Goal: Information Seeking & Learning: Learn about a topic

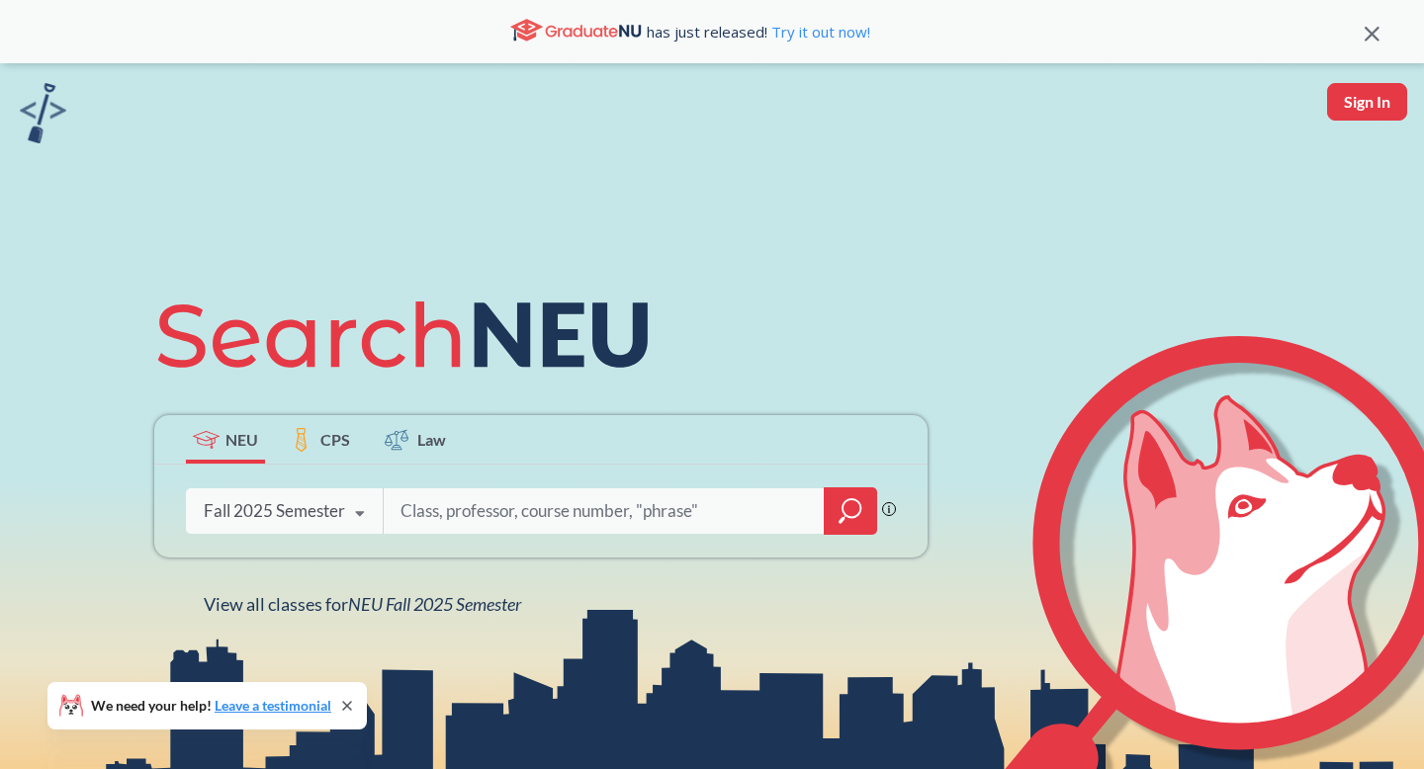
click at [468, 520] on input "search" at bounding box center [604, 512] width 411 height 42
type input "fundementals of software"
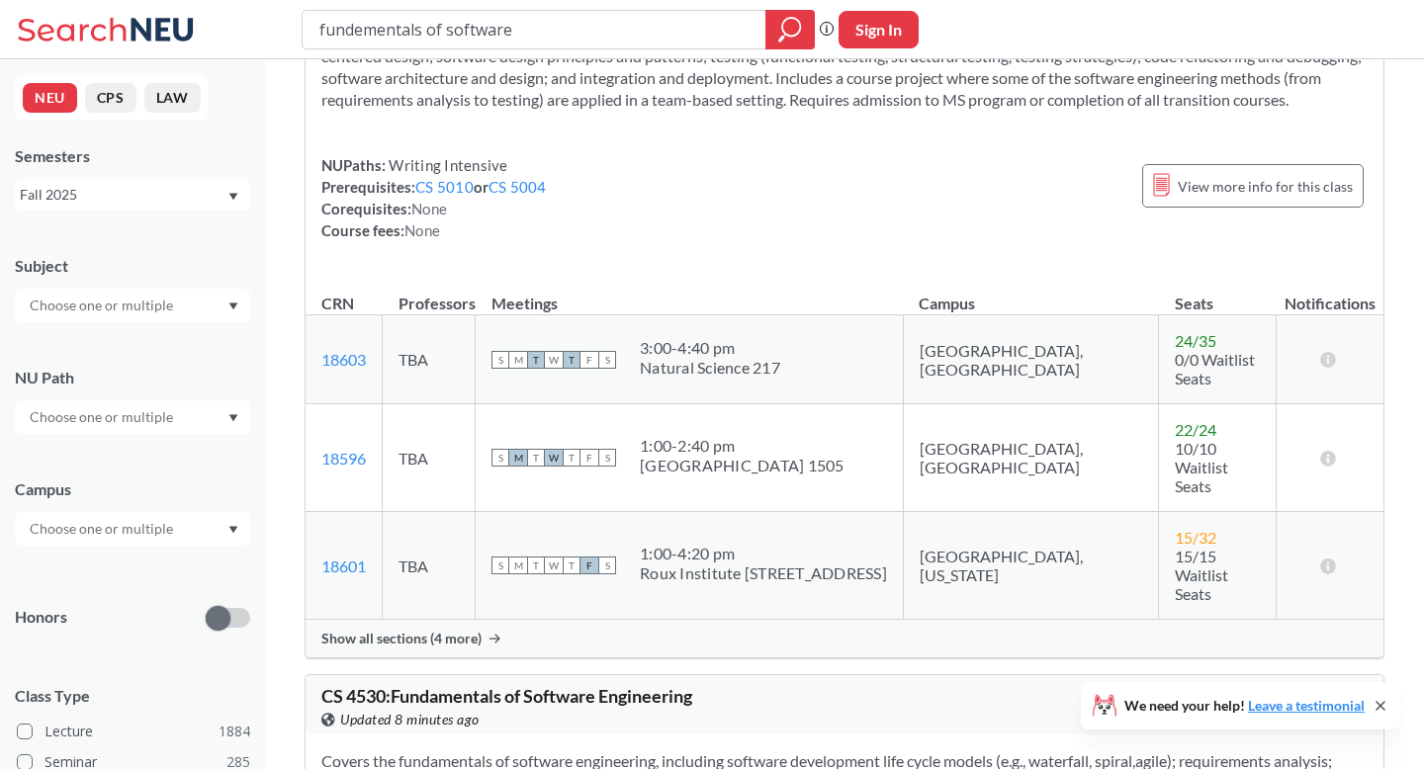
scroll to position [143, 0]
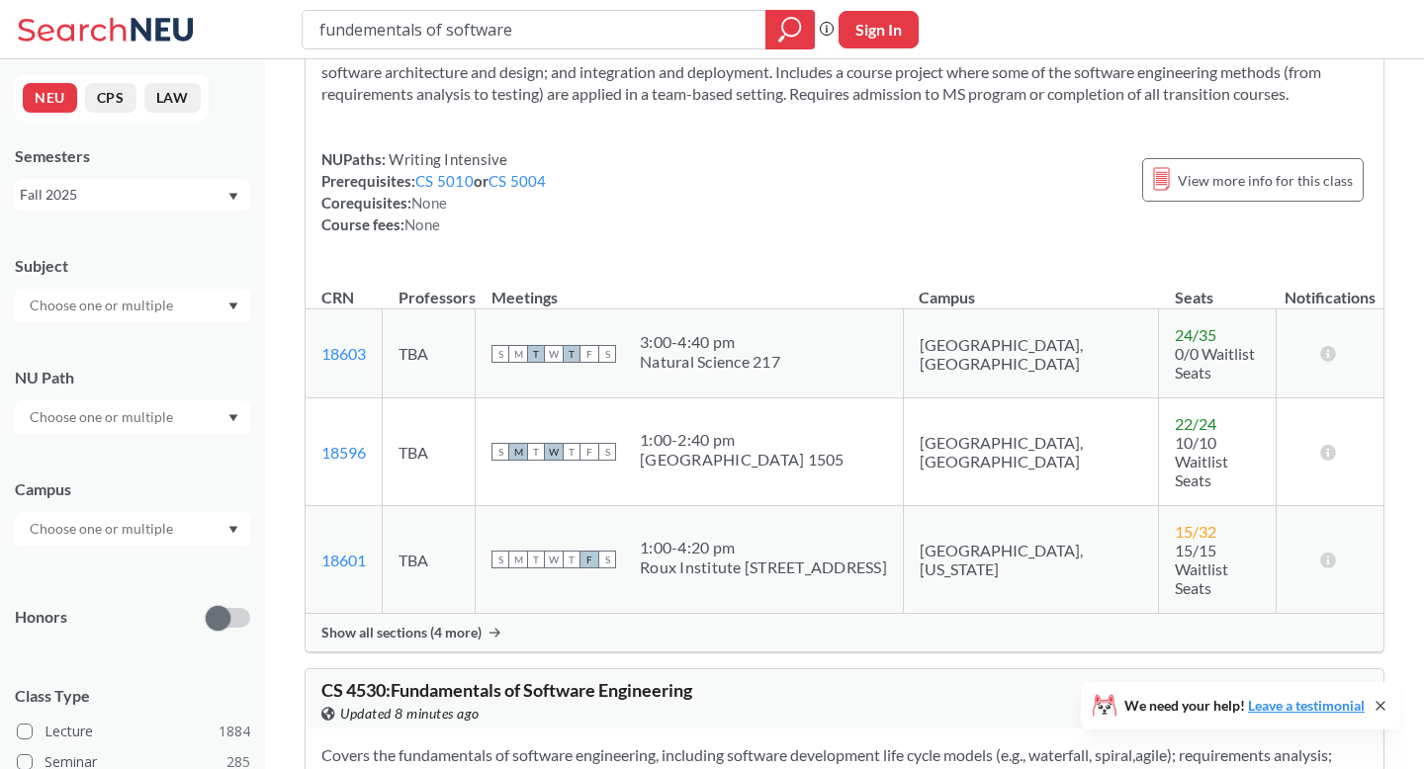
click at [459, 614] on div "Show all sections (4 more)" at bounding box center [845, 633] width 1078 height 38
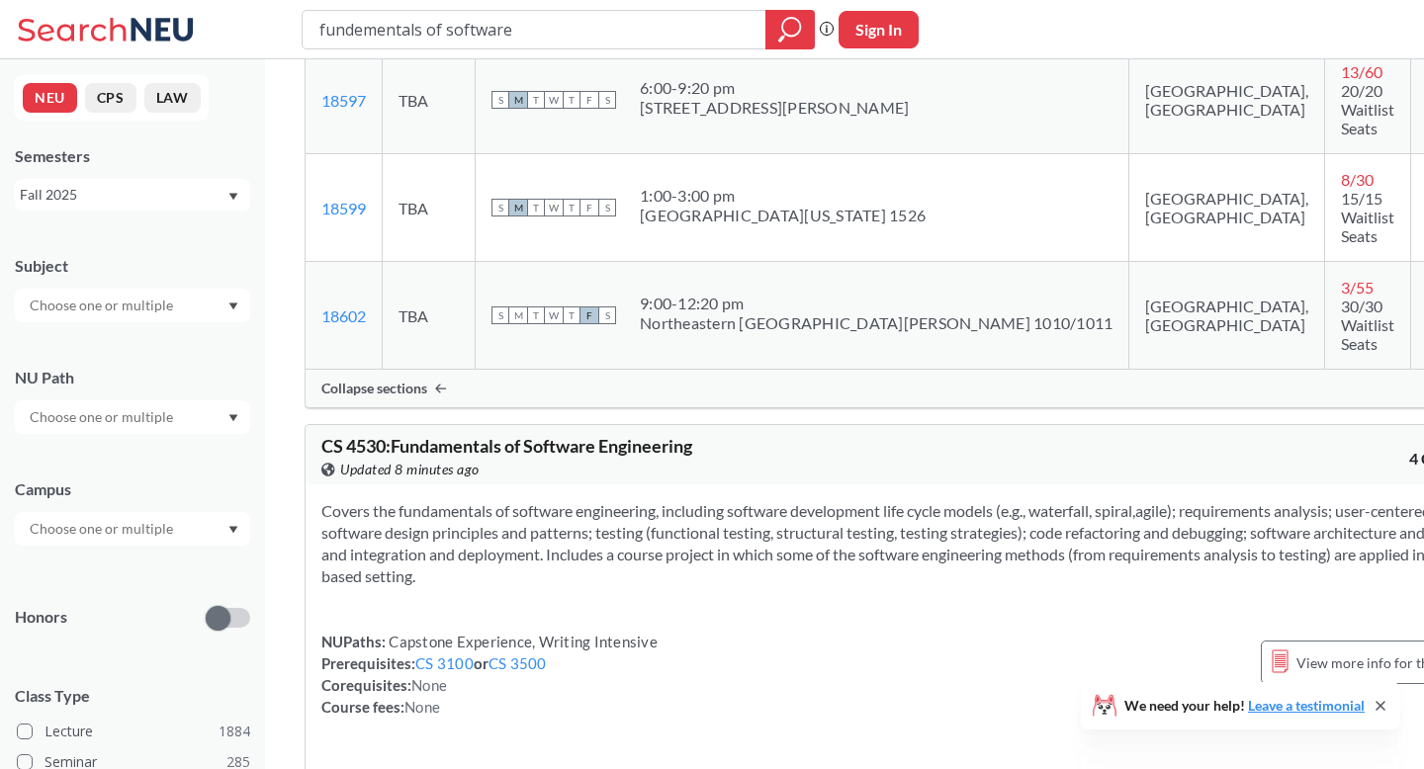
scroll to position [1020, 0]
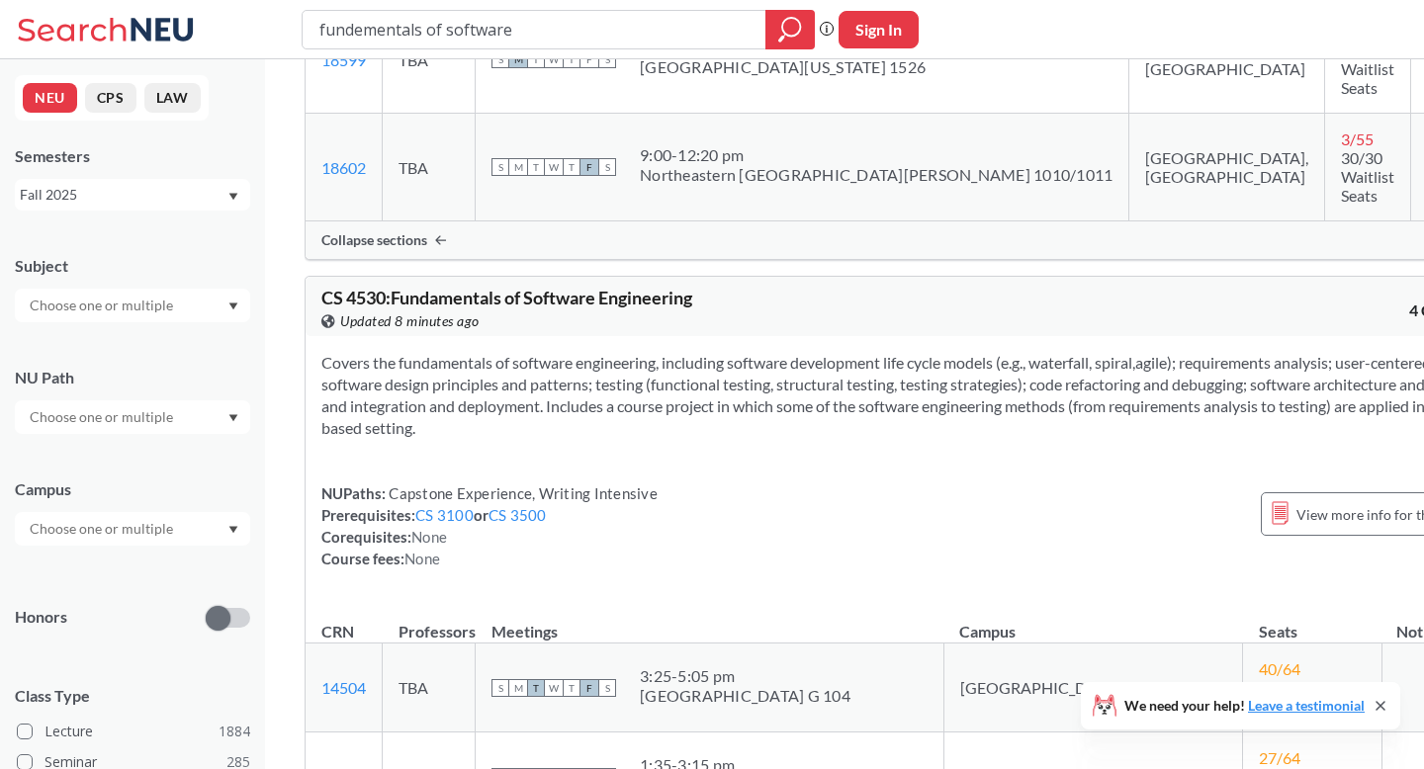
scroll to position [820, 0]
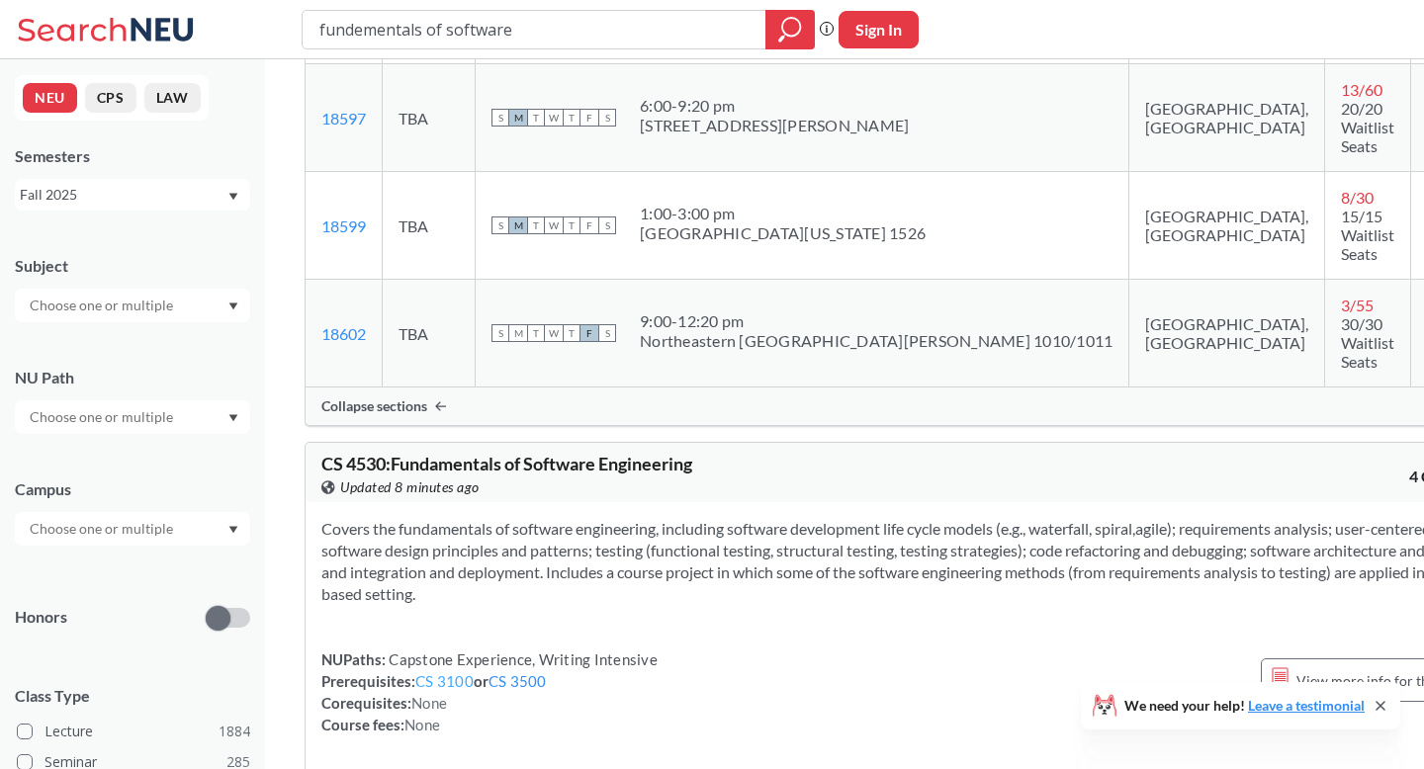
click at [456, 672] on link "CS 3100" at bounding box center [444, 681] width 58 height 18
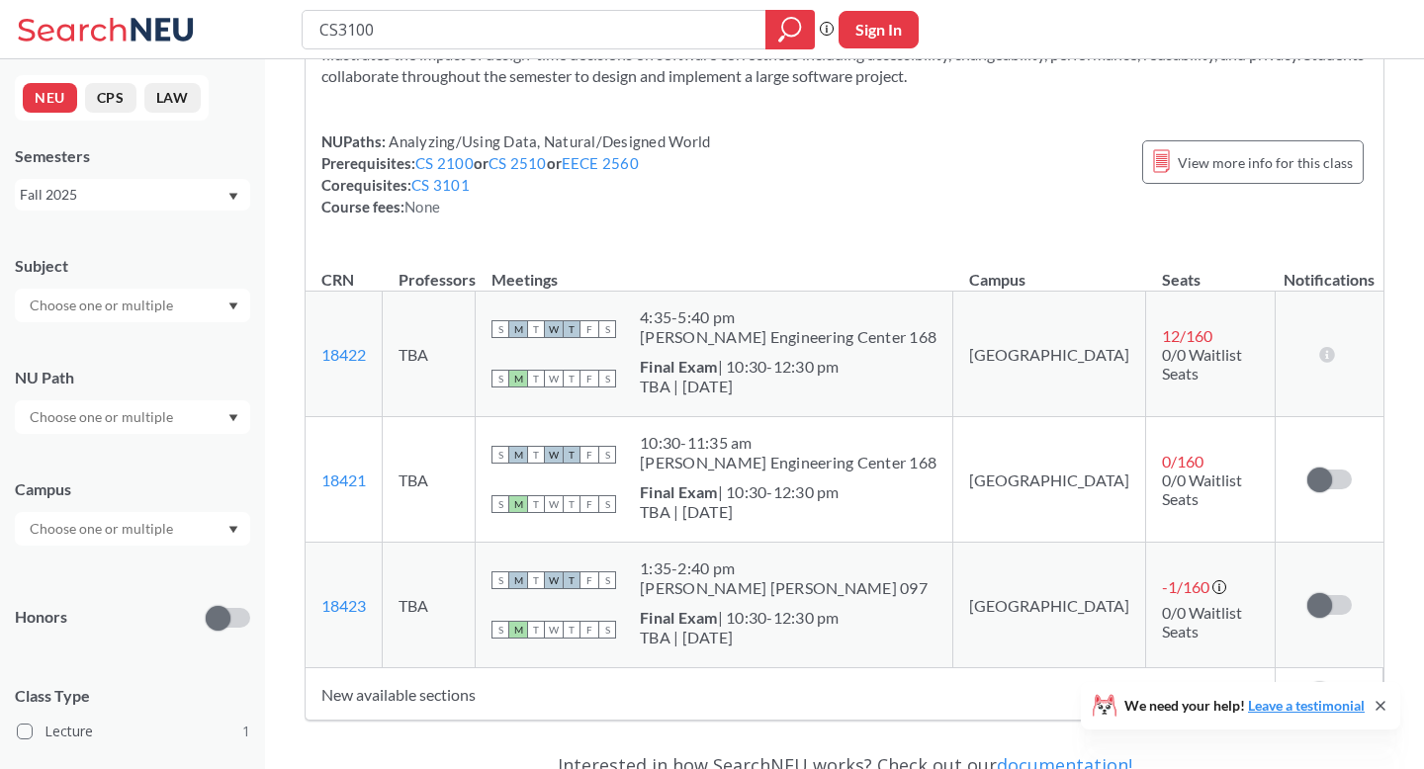
scroll to position [210, 0]
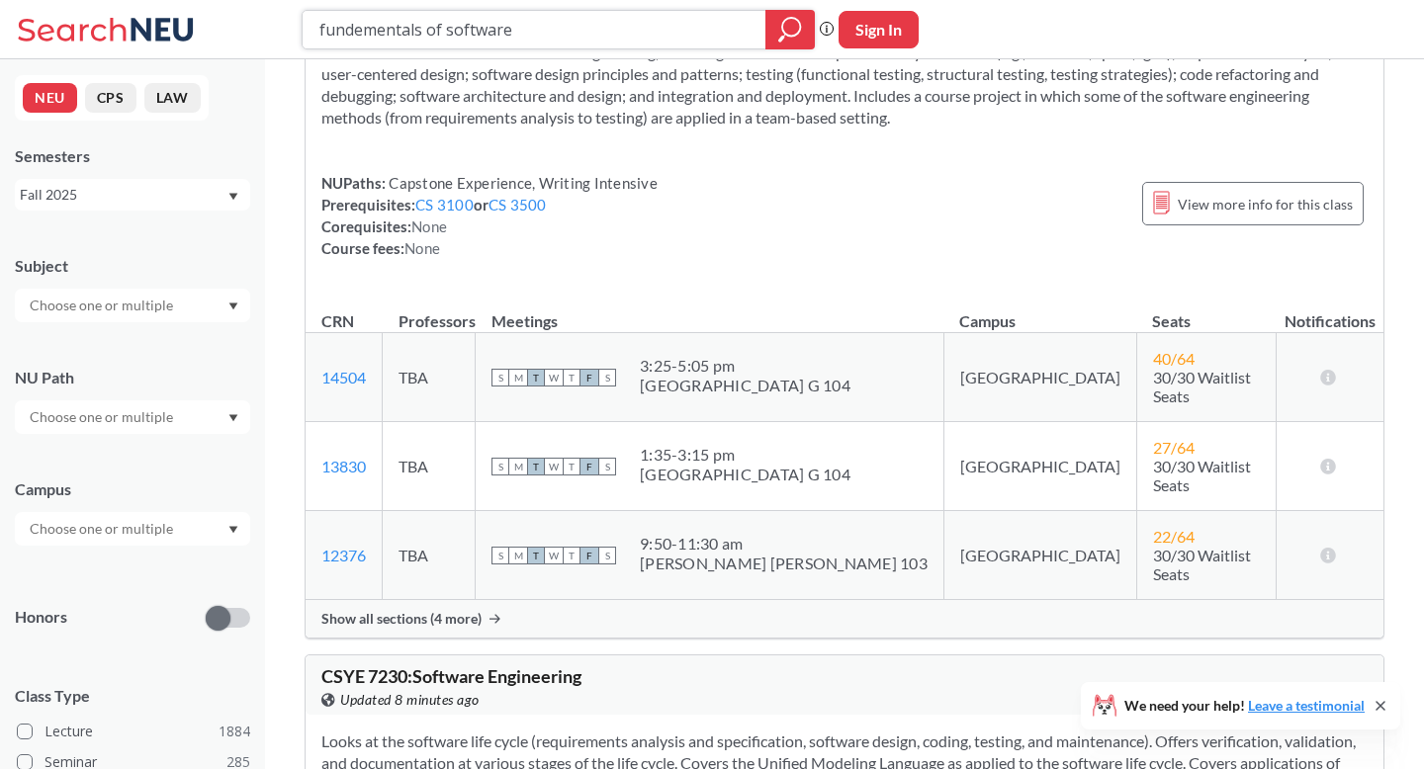
scroll to position [940, 0]
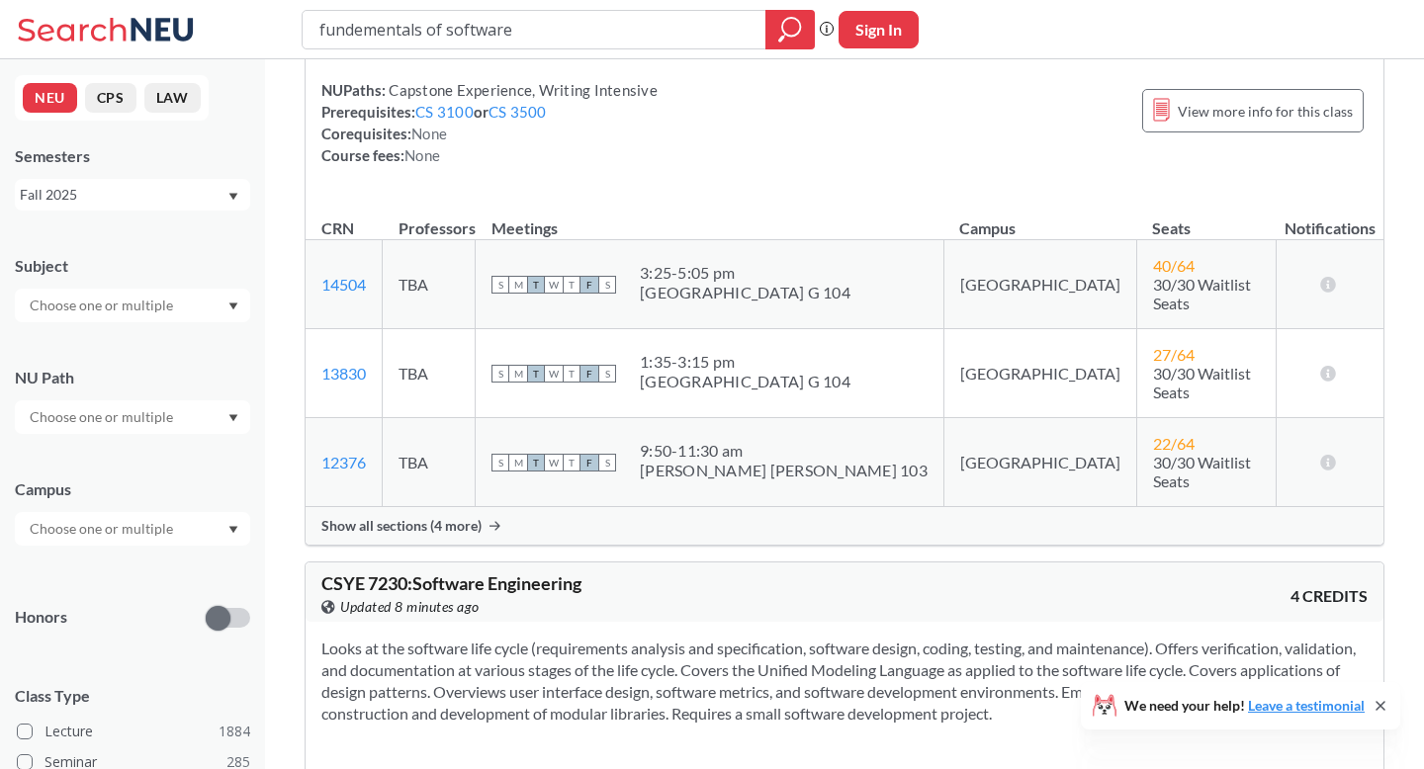
click at [459, 517] on span "Show all sections (4 more)" at bounding box center [401, 526] width 160 height 18
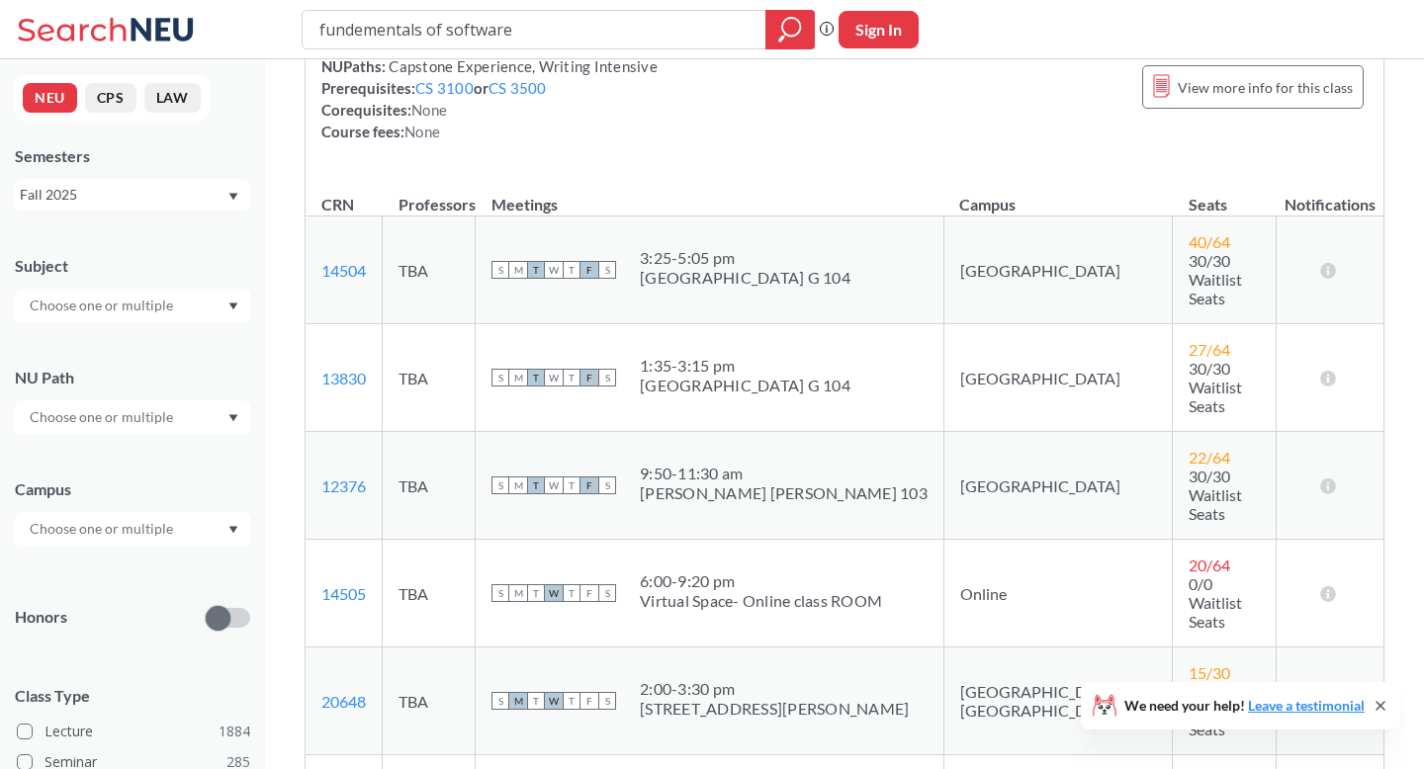
scroll to position [965, 0]
drag, startPoint x: 843, startPoint y: 434, endPoint x: 821, endPoint y: 430, distance: 22.1
click at [821, 589] on div "Virtual Space- Online class ROOM" at bounding box center [761, 599] width 242 height 20
drag, startPoint x: 530, startPoint y: 26, endPoint x: 82, endPoint y: 18, distance: 448.1
click at [83, 18] on div "fundementals of software Phrase search guarantees the exact search appears in t…" at bounding box center [712, 29] width 1424 height 59
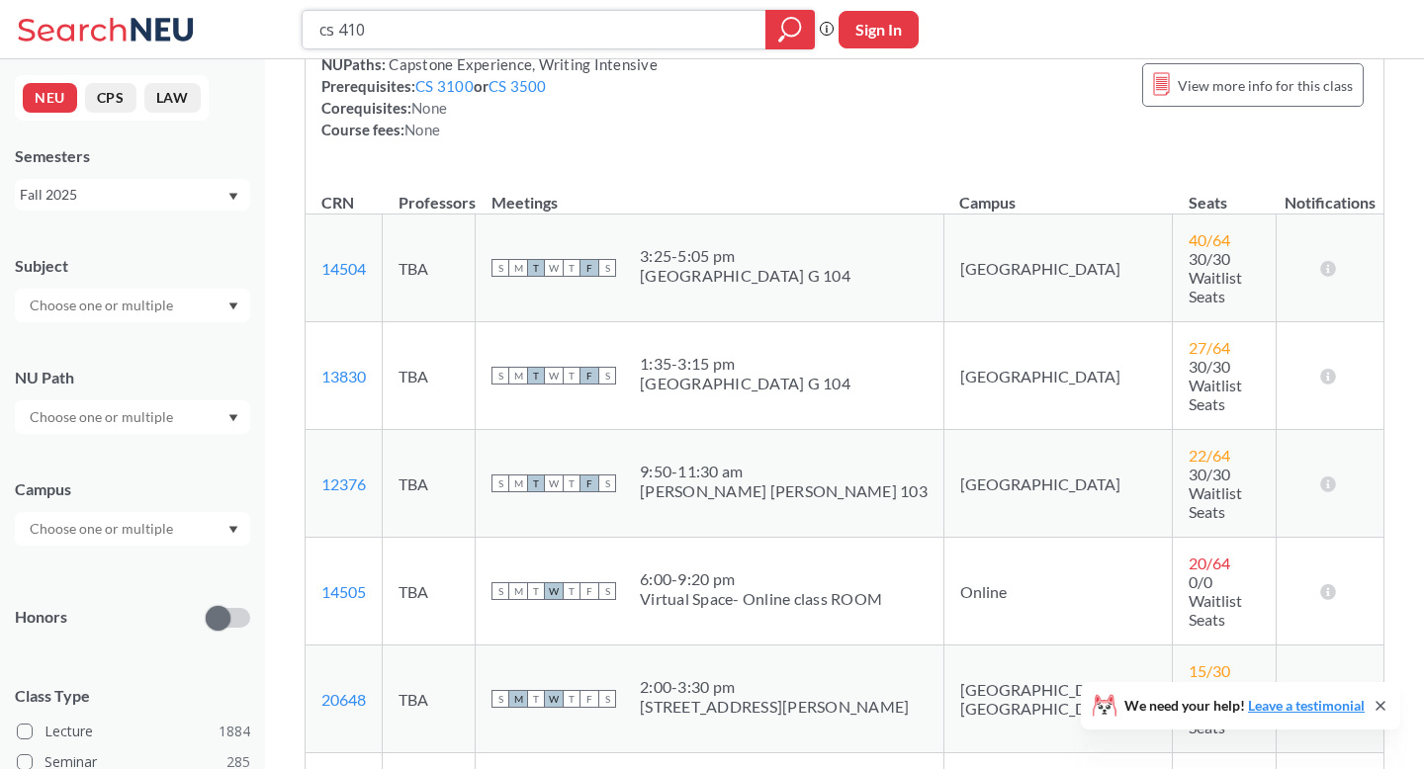
type input "cs 4100"
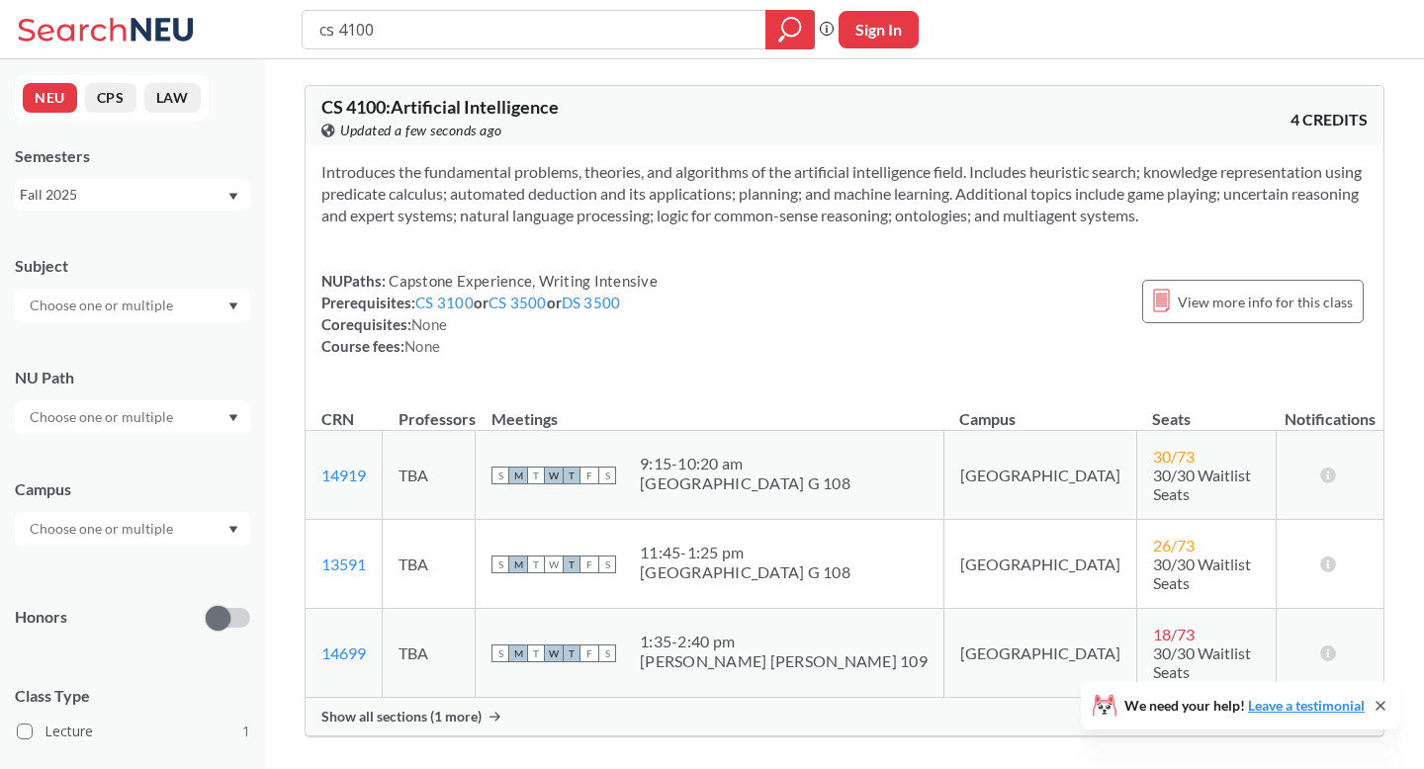
click at [406, 708] on span "Show all sections (1 more)" at bounding box center [401, 717] width 160 height 18
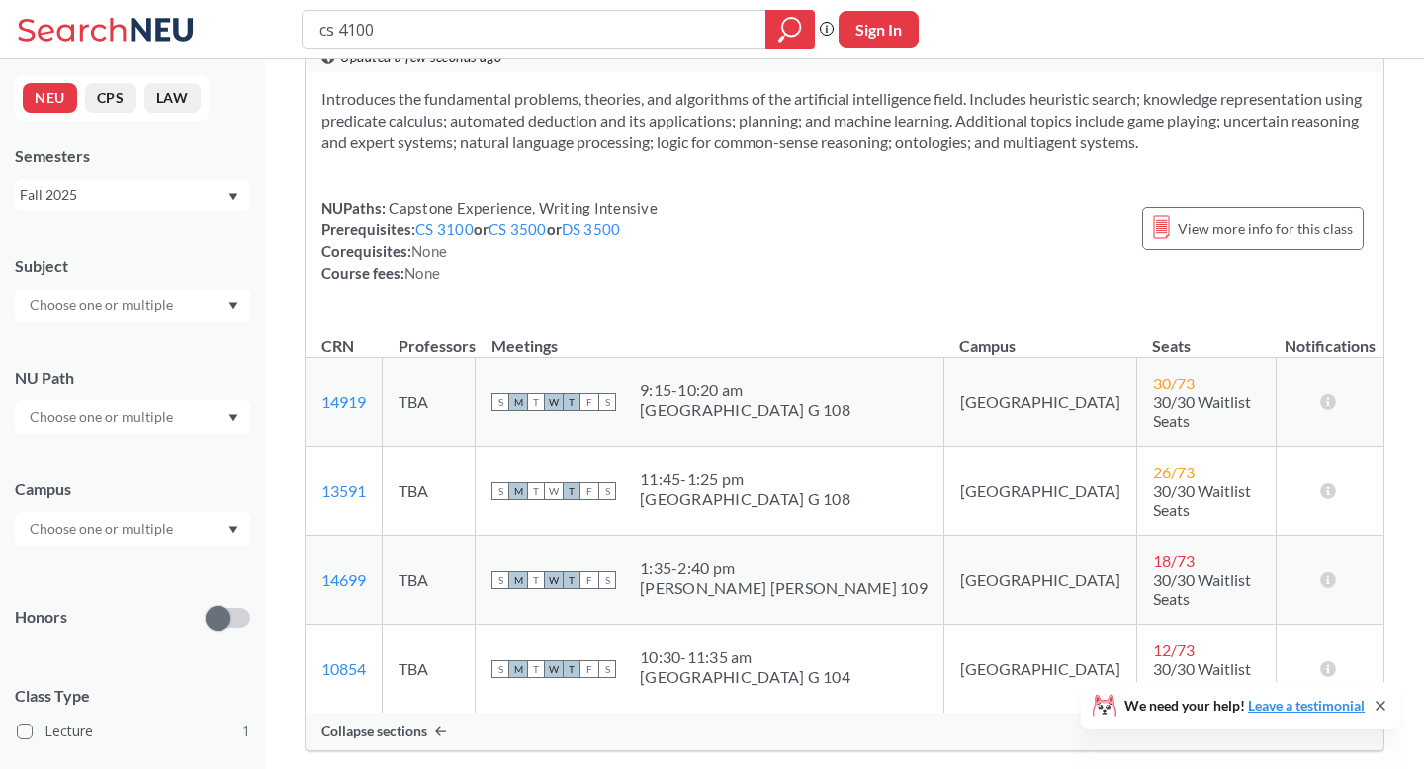
scroll to position [81, 0]
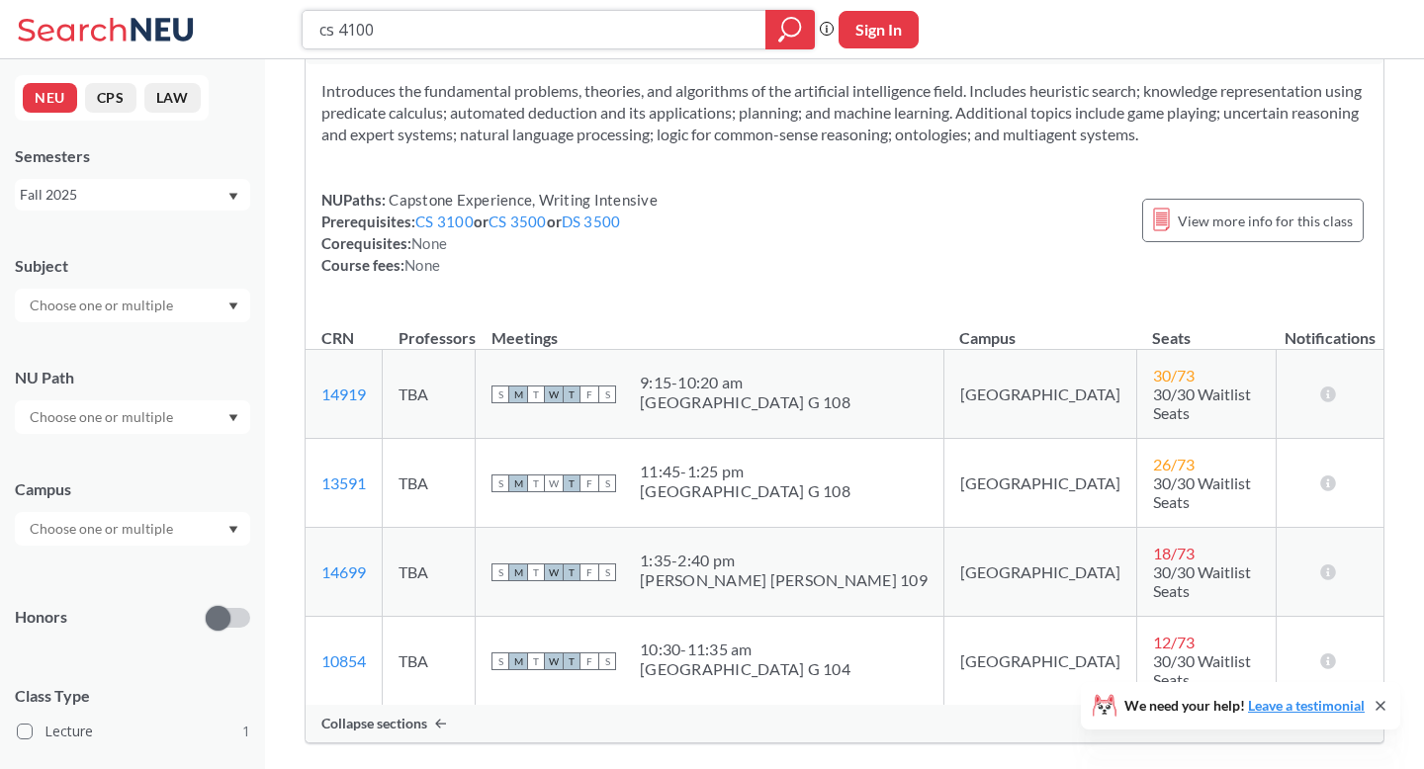
drag, startPoint x: 415, startPoint y: 35, endPoint x: 198, endPoint y: 28, distance: 217.7
click at [210, 31] on div "cs 4100 Phrase search guarantees the exact search appears in the results. Ex. I…" at bounding box center [712, 29] width 1424 height 59
type input "al"
click at [198, 28] on icon at bounding box center [109, 30] width 184 height 40
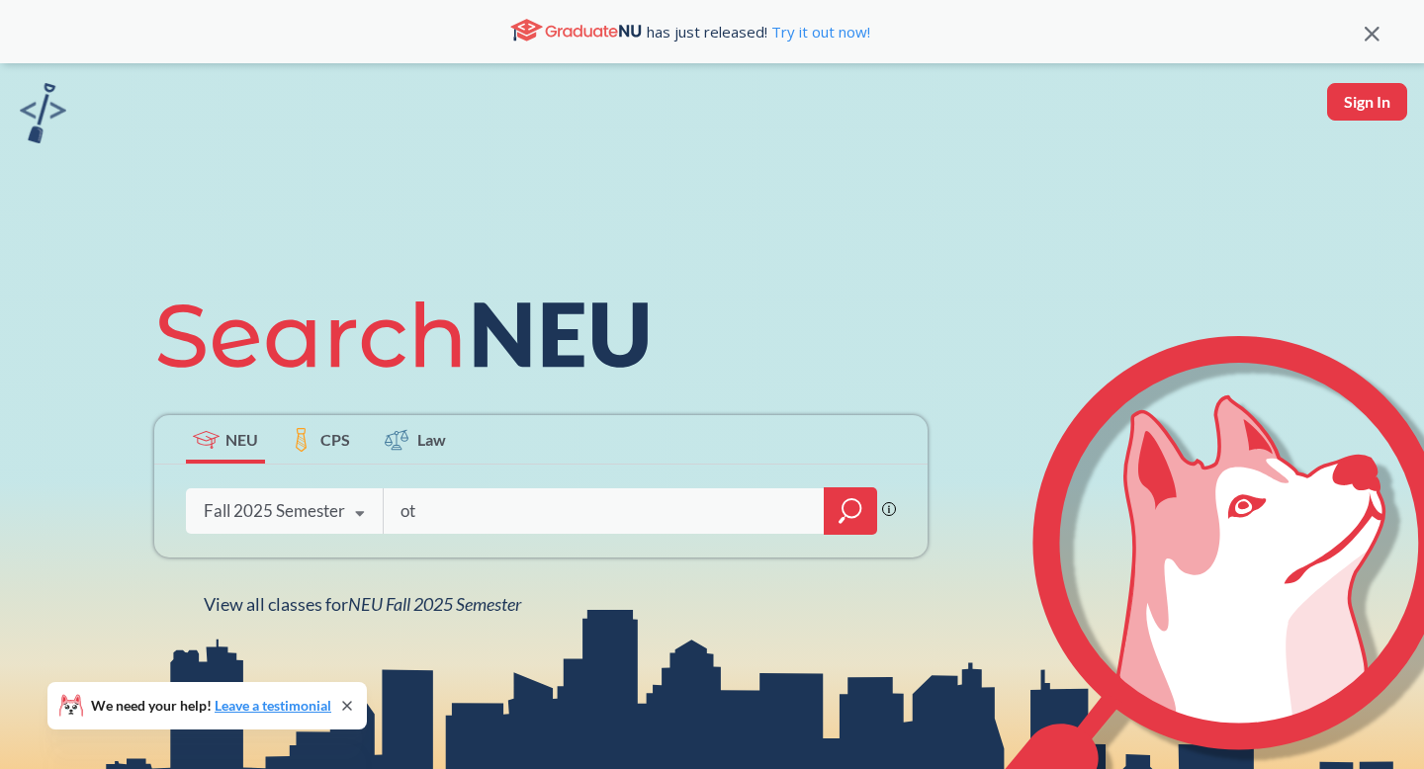
type input "o"
type input "algorithms"
